Goal: Find specific page/section: Find specific page/section

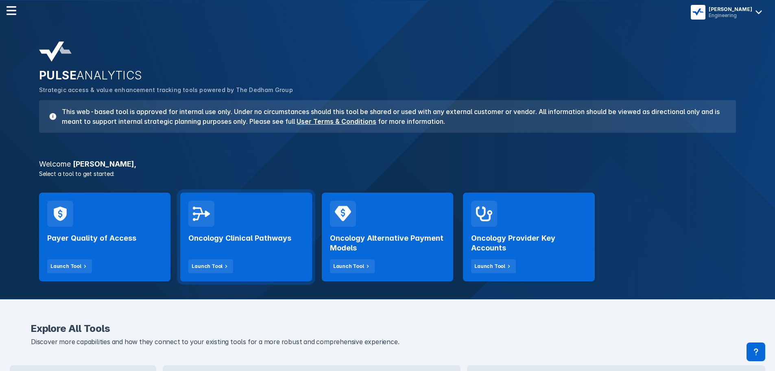
click at [247, 265] on div "Oncology Clinical Pathways Launch Tool" at bounding box center [245, 250] width 115 height 46
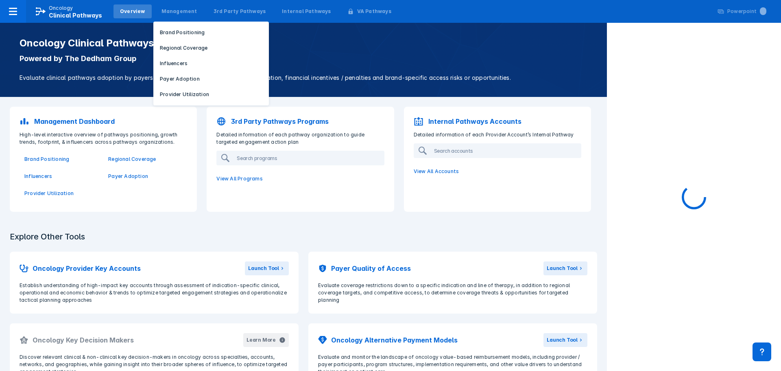
click at [180, 67] on p "Influencers" at bounding box center [174, 63] width 28 height 7
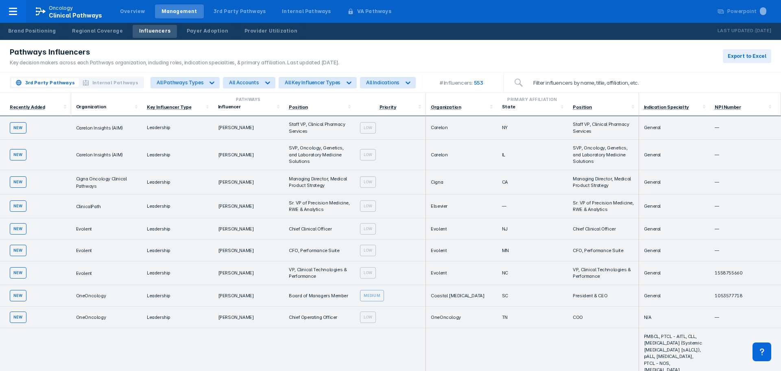
click at [552, 81] on input "search" at bounding box center [649, 82] width 243 height 16
type input "gins"
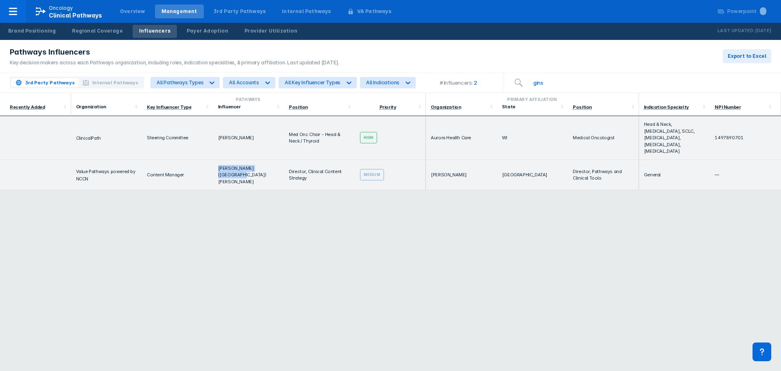
drag, startPoint x: 273, startPoint y: 159, endPoint x: 216, endPoint y: 159, distance: 56.9
click at [216, 160] on td "[PERSON_NAME] ([GEOGRAPHIC_DATA]) [PERSON_NAME]" at bounding box center [248, 175] width 71 height 31
copy td "[PERSON_NAME] ([GEOGRAPHIC_DATA]) [PERSON_NAME]"
